Goal: Task Accomplishment & Management: Complete application form

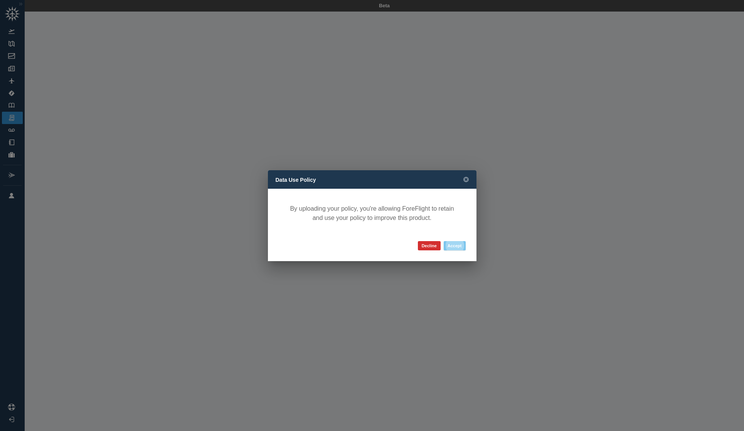
click at [454, 245] on button "Accept" at bounding box center [455, 245] width 22 height 9
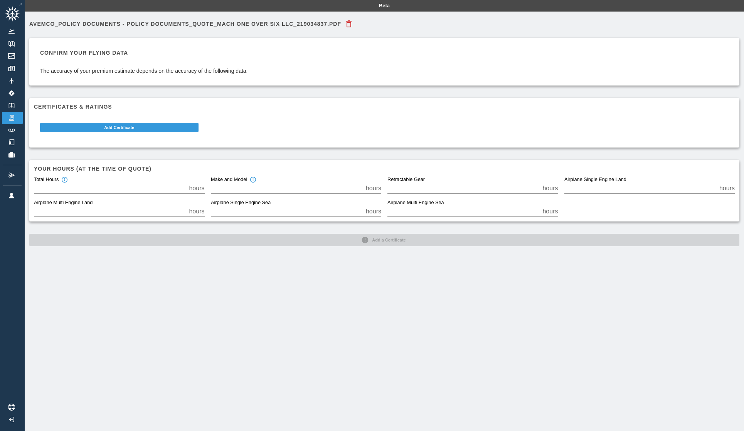
click at [100, 189] on input "*" at bounding box center [110, 188] width 152 height 11
type input "***"
click at [239, 189] on input "*" at bounding box center [287, 188] width 152 height 11
type input "***"
click at [573, 186] on input "*" at bounding box center [640, 188] width 152 height 11
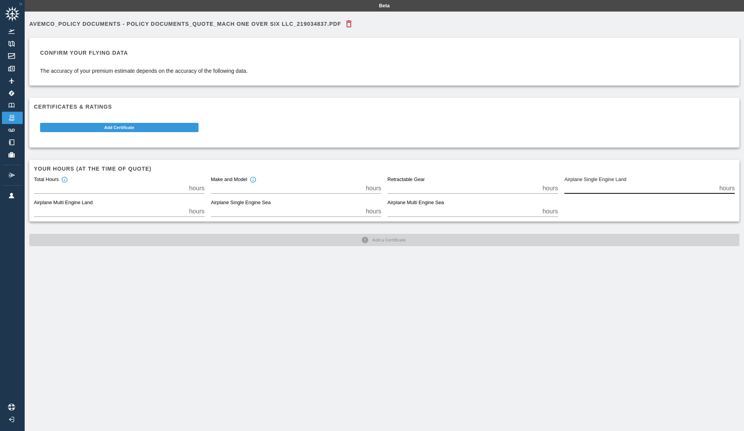
type input "***"
click at [524, 264] on div "Avemco_Policy Documents - Policy Documents_Quote_MACH ONE OVER SIX LLC_21903483…" at bounding box center [384, 227] width 719 height 431
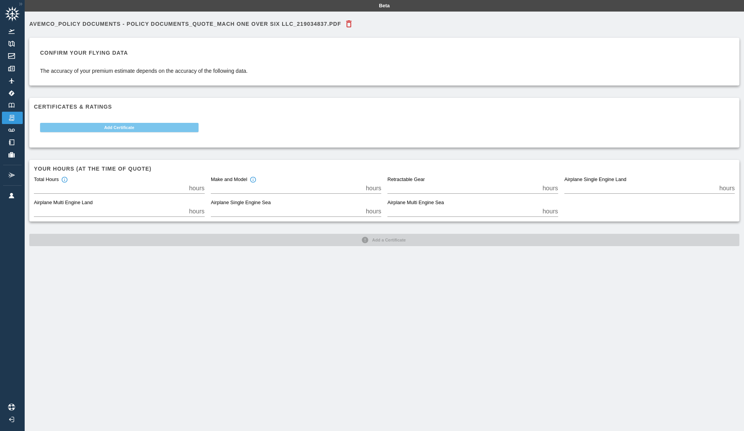
click at [162, 127] on button "Add Certificate" at bounding box center [119, 127] width 158 height 9
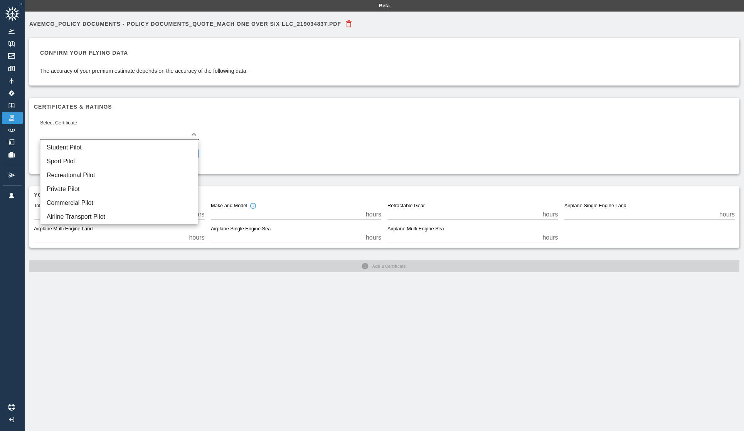
click at [189, 131] on body "Beta Avemco_Policy Documents - Policy Documents_Quote_MACH ONE OVER SIX LLC_219…" at bounding box center [372, 215] width 744 height 431
click at [176, 190] on li "Private Pilot" at bounding box center [118, 189] width 157 height 14
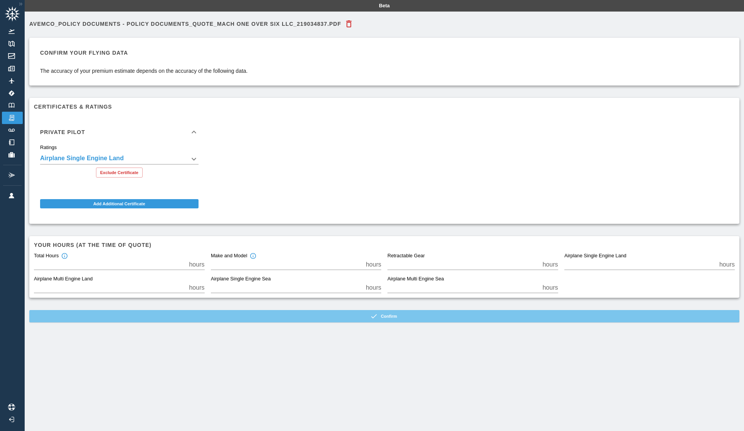
click at [326, 316] on button "Confirm" at bounding box center [384, 316] width 710 height 12
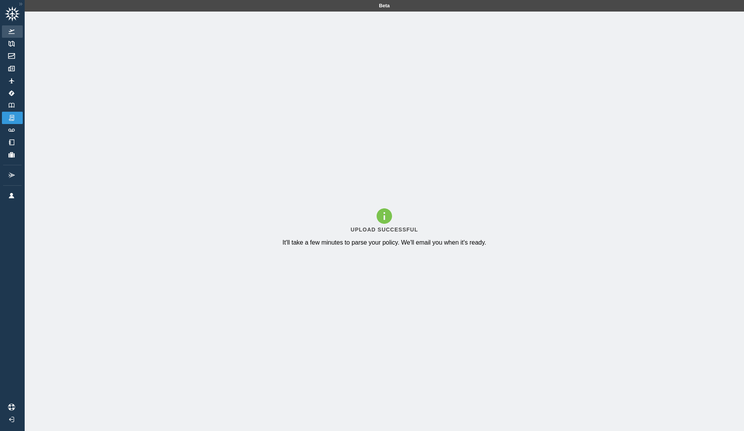
drag, startPoint x: 472, startPoint y: 25, endPoint x: 7, endPoint y: 31, distance: 464.4
click at [7, 31] on img at bounding box center [11, 31] width 8 height 5
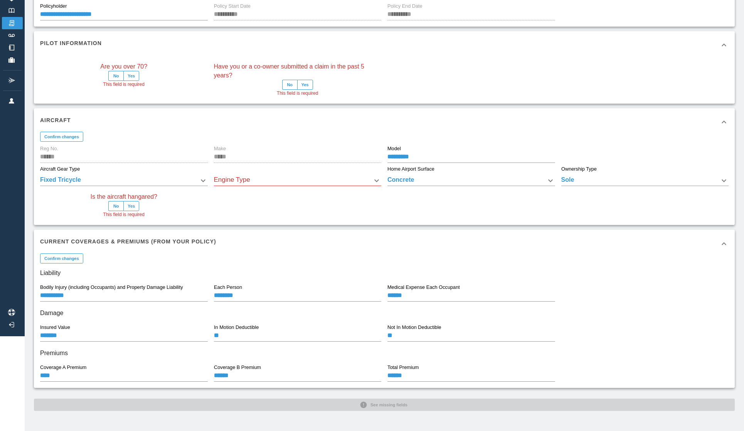
scroll to position [94, 0]
click at [118, 207] on button "No" at bounding box center [115, 207] width 15 height 10
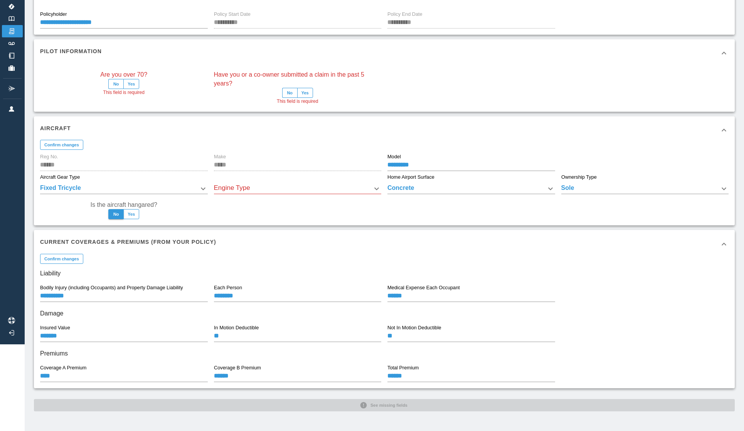
click at [273, 187] on body "**********" at bounding box center [372, 128] width 744 height 431
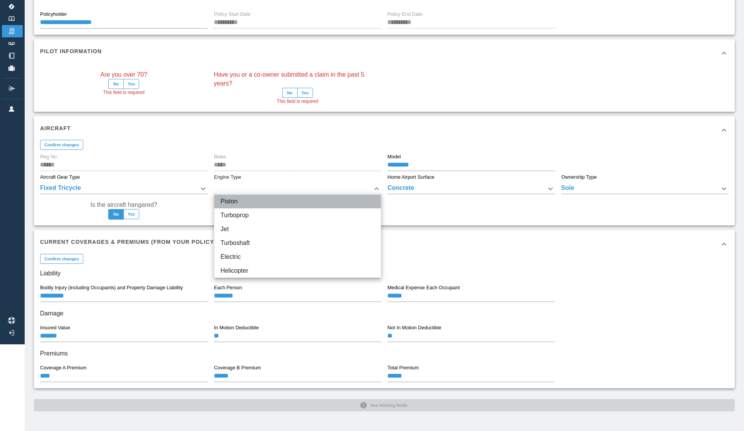
click at [286, 203] on li "Piston" at bounding box center [297, 202] width 166 height 14
type input "******"
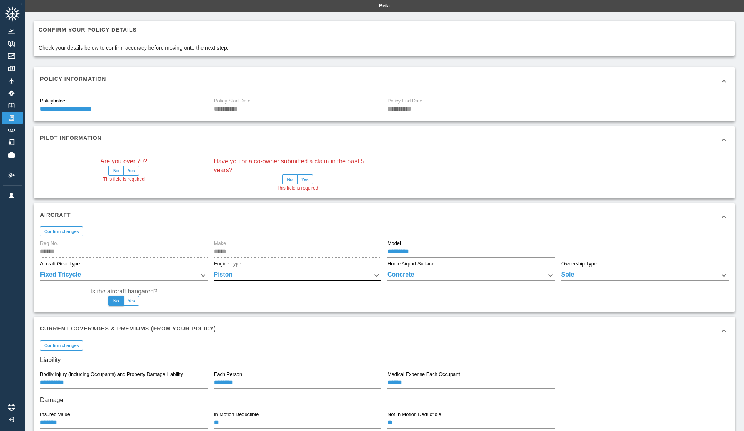
scroll to position [0, 0]
click at [116, 171] on button "No" at bounding box center [115, 171] width 15 height 10
click at [289, 182] on button "No" at bounding box center [289, 180] width 15 height 10
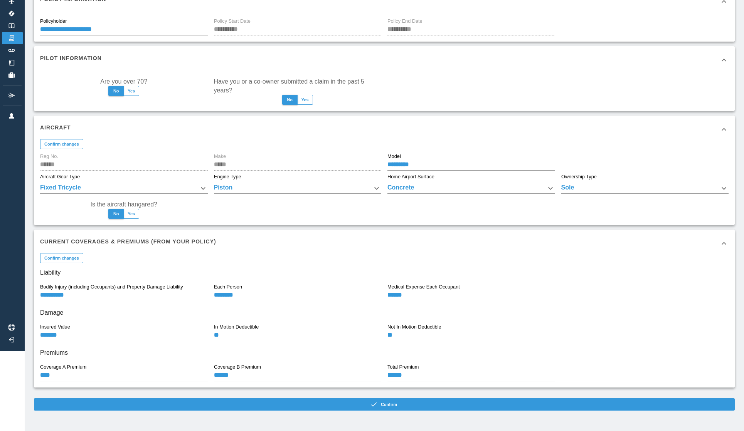
scroll to position [79, 0]
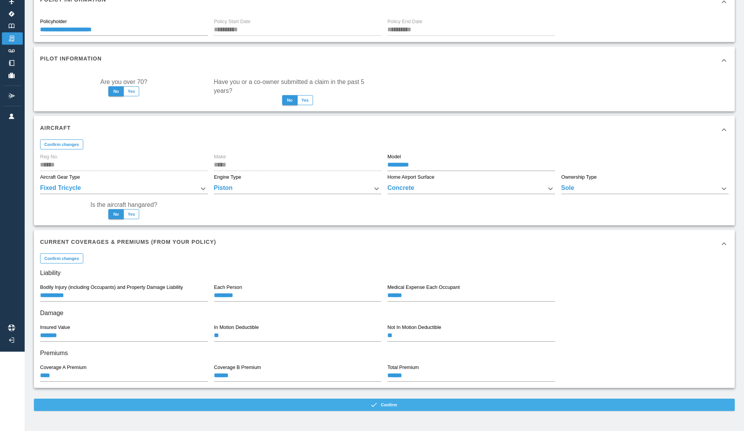
click at [430, 406] on button "Confirm" at bounding box center [384, 405] width 701 height 12
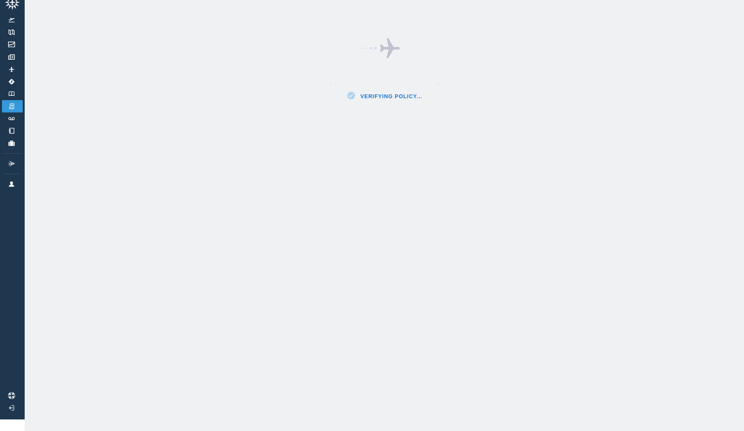
scroll to position [12, 0]
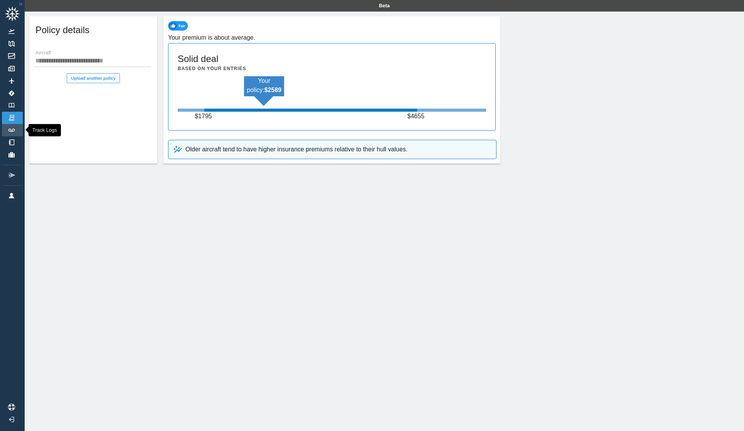
click at [10, 128] on link "Track Logs" at bounding box center [12, 130] width 21 height 12
